Goal: Find specific page/section: Find specific page/section

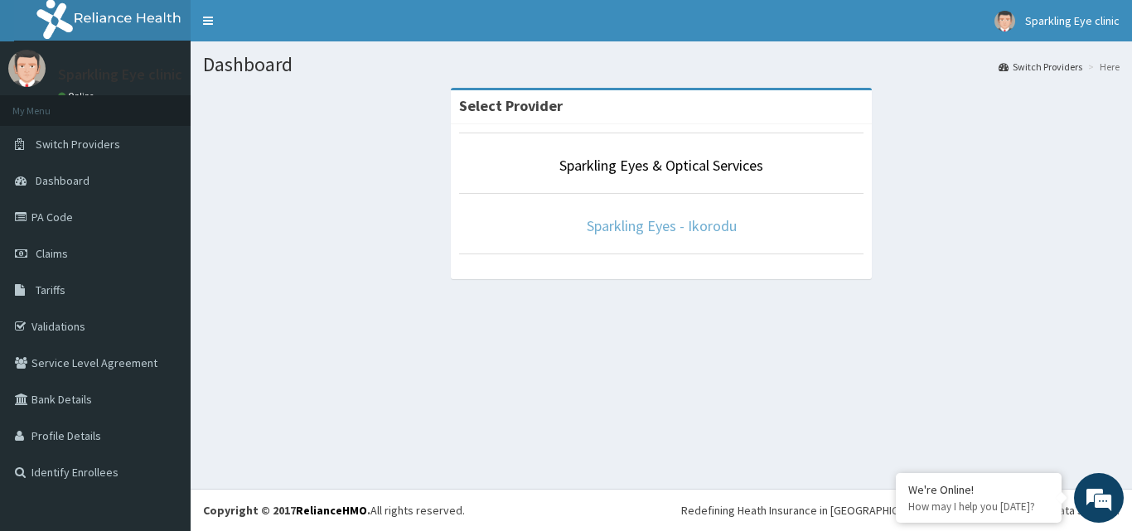
click at [653, 216] on link "Sparkling Eyes - Ikorodu" at bounding box center [662, 225] width 150 height 19
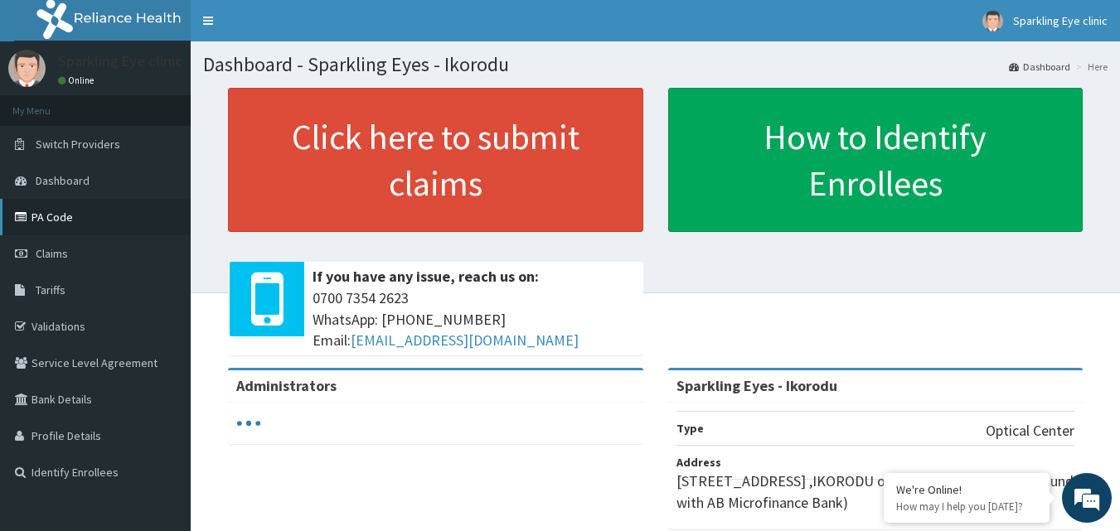
click at [56, 215] on link "PA Code" at bounding box center [95, 217] width 191 height 36
